Goal: Check status: Check status

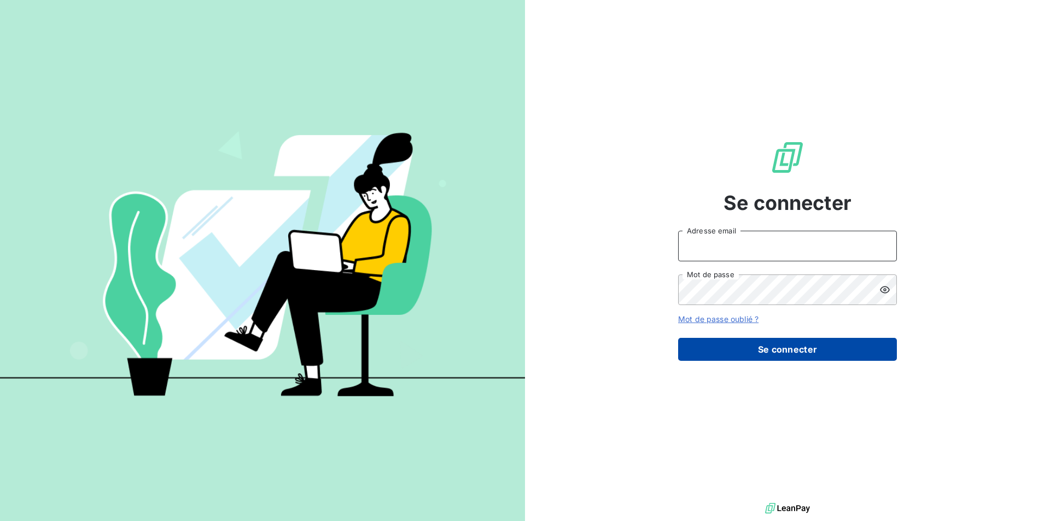
type input "[EMAIL_ADDRESS][DOMAIN_NAME]"
click at [738, 353] on button "Se connecter" at bounding box center [787, 349] width 219 height 23
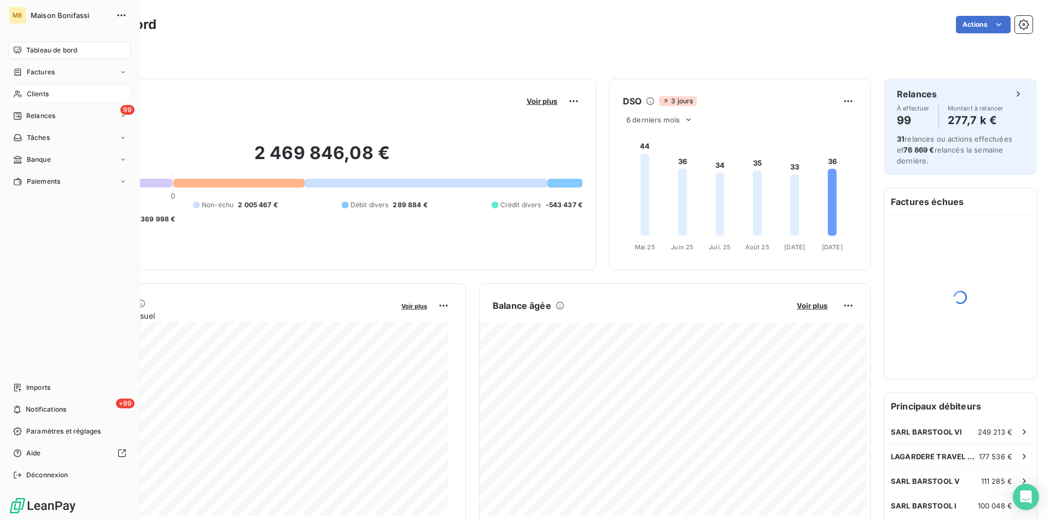
click at [32, 91] on span "Clients" at bounding box center [38, 94] width 22 height 10
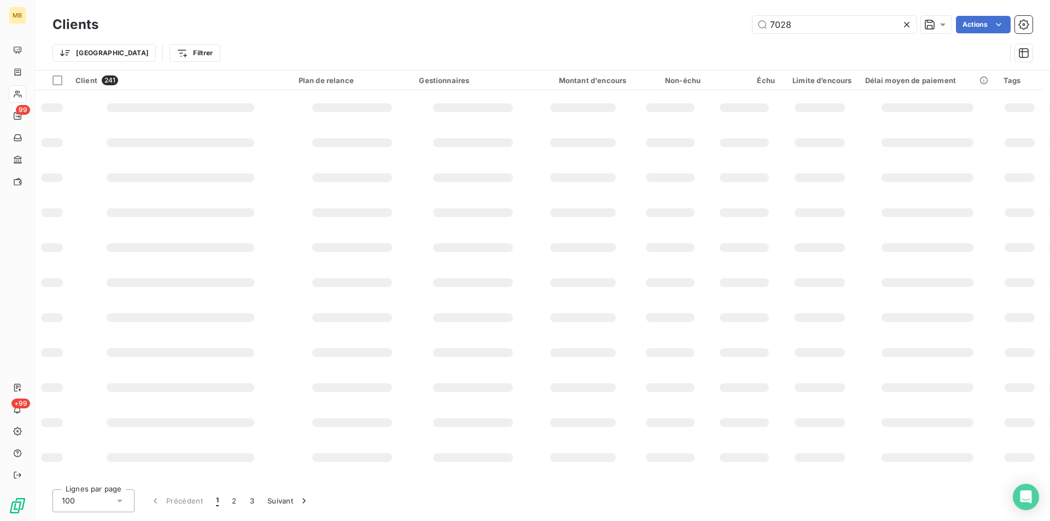
type input "7028"
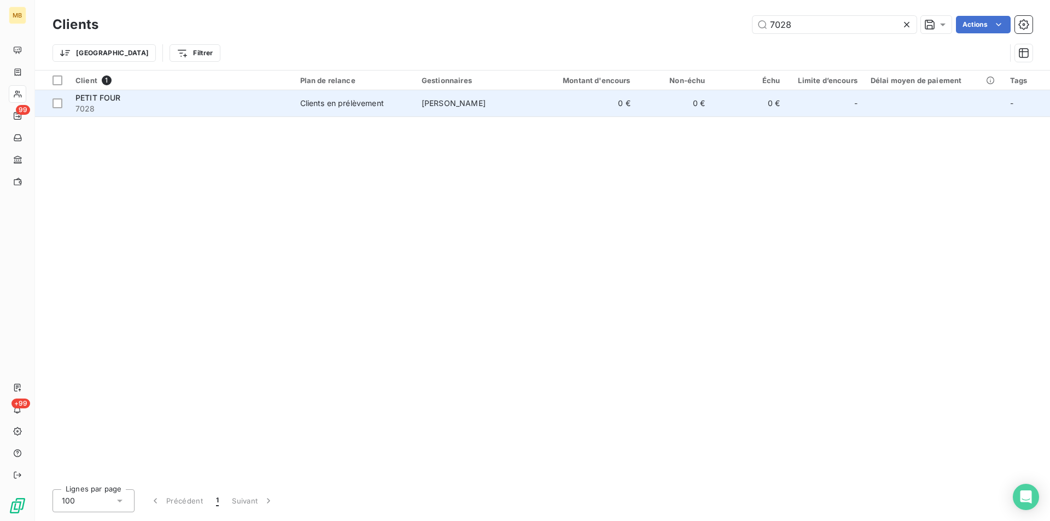
click at [669, 100] on td "0 €" at bounding box center [674, 103] width 75 height 26
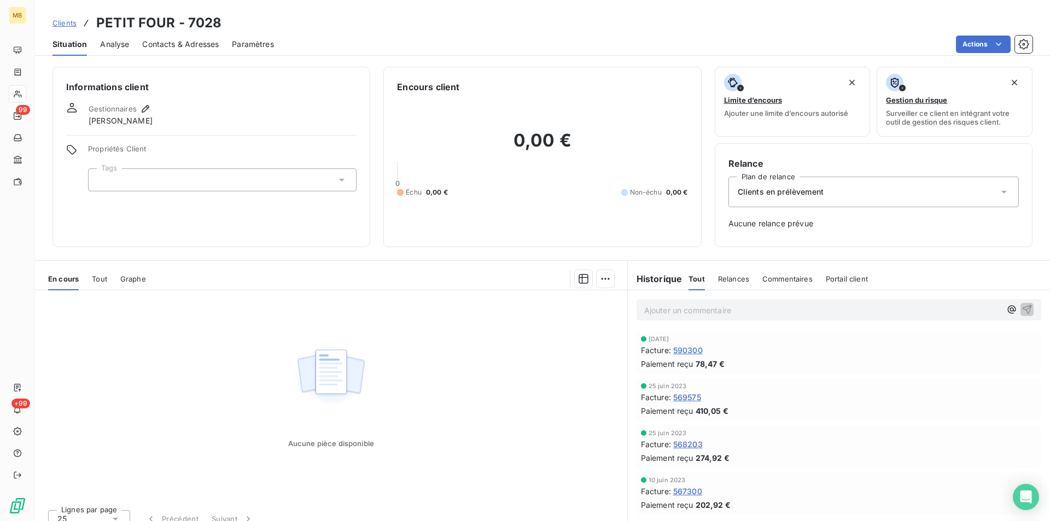
click at [109, 44] on span "Analyse" at bounding box center [114, 44] width 29 height 11
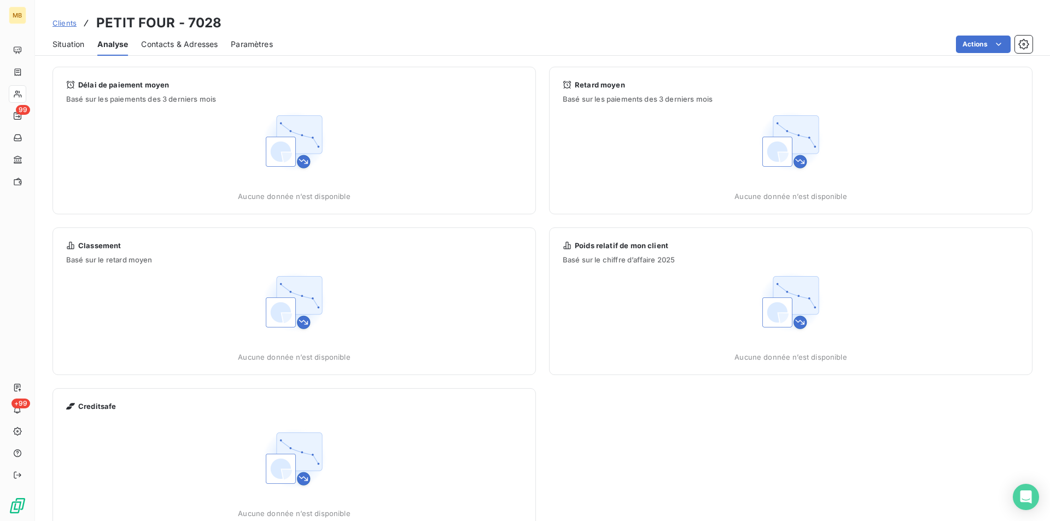
click at [172, 45] on span "Contacts & Adresses" at bounding box center [179, 44] width 77 height 11
